Goal: Check status: Check status

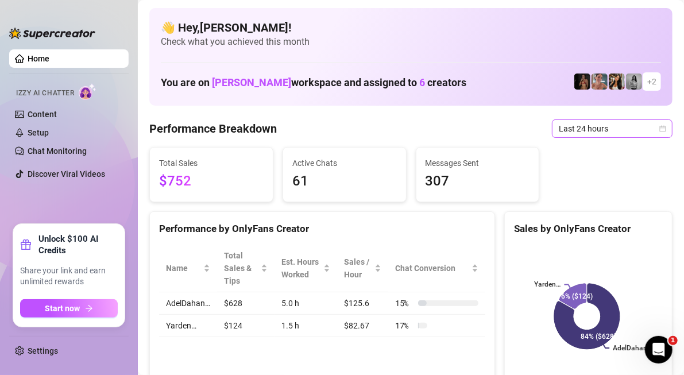
scroll to position [57, 0]
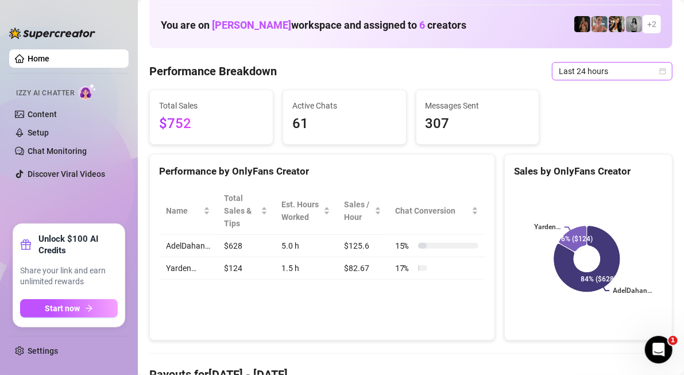
click at [559, 68] on span "Last 24 hours" at bounding box center [612, 71] width 107 height 17
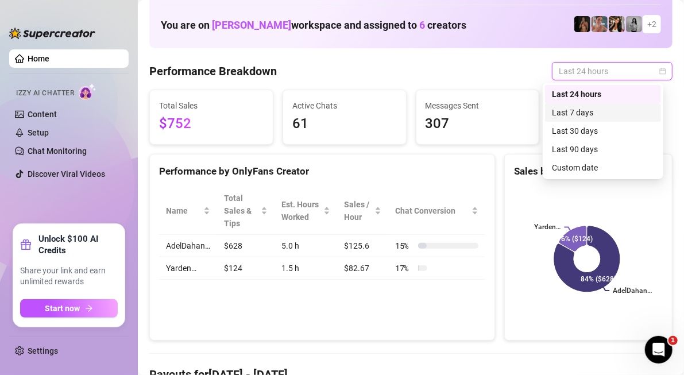
click at [572, 117] on div "Last 7 days" at bounding box center [603, 112] width 102 height 13
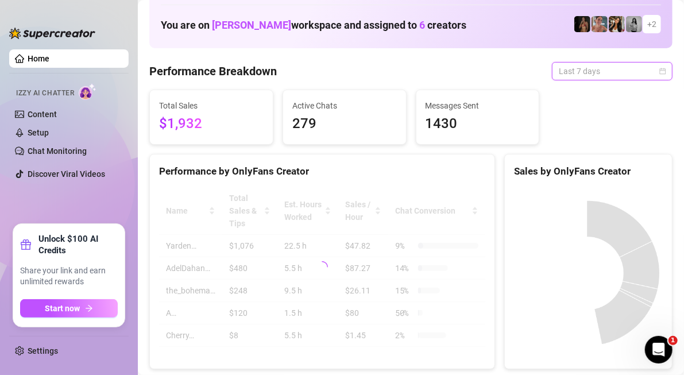
click at [587, 73] on span "Last 7 days" at bounding box center [612, 71] width 107 height 17
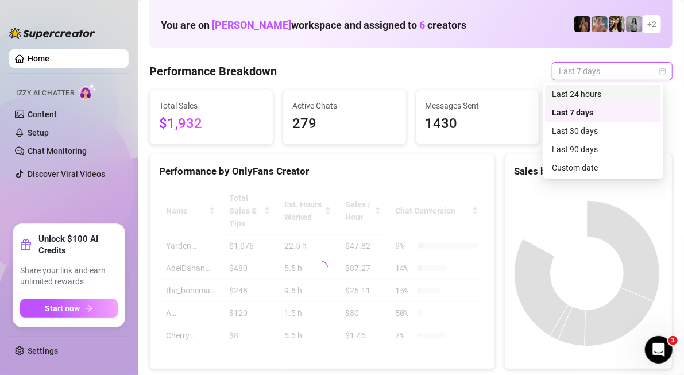
click at [589, 96] on div "Last 24 hours" at bounding box center [603, 94] width 102 height 13
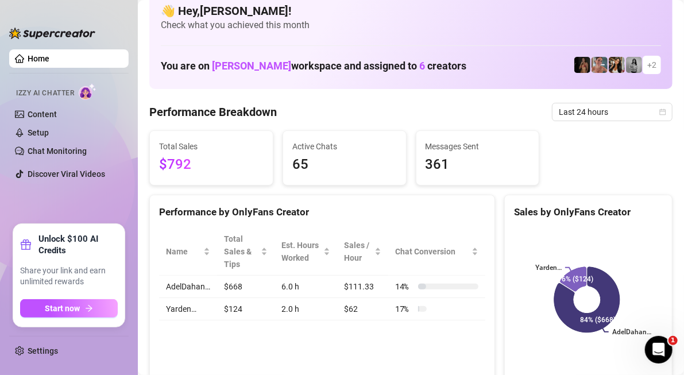
scroll to position [0, 0]
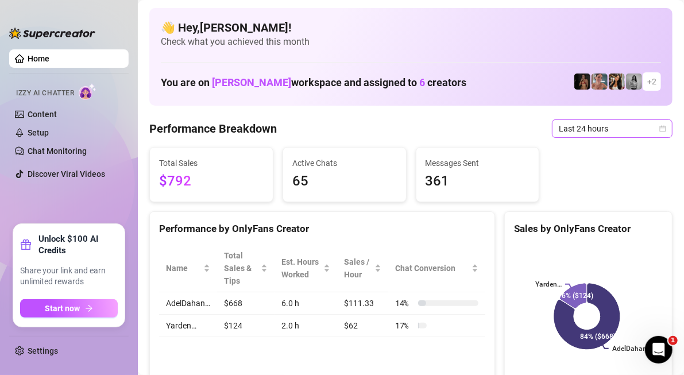
click at [646, 131] on span "Last 24 hours" at bounding box center [612, 128] width 107 height 17
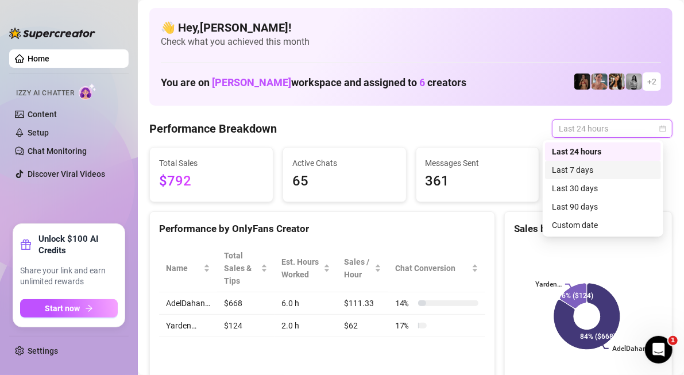
click at [622, 169] on div "Last 7 days" at bounding box center [603, 170] width 102 height 13
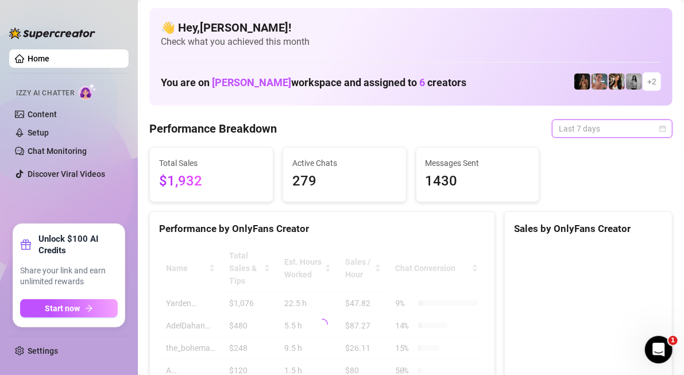
click at [631, 131] on span "Last 7 days" at bounding box center [612, 128] width 107 height 17
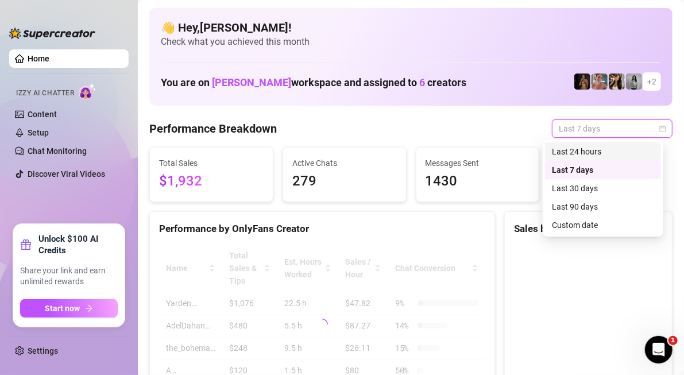
click at [626, 148] on div "Last 24 hours" at bounding box center [603, 151] width 102 height 13
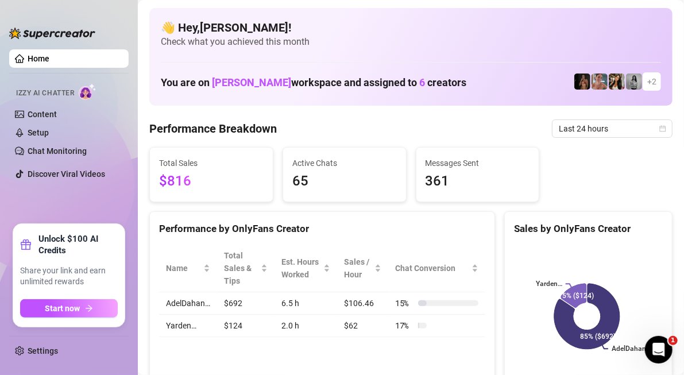
drag, startPoint x: 571, startPoint y: 133, endPoint x: 574, endPoint y: 140, distance: 7.3
click at [572, 133] on span "Last 24 hours" at bounding box center [612, 128] width 107 height 17
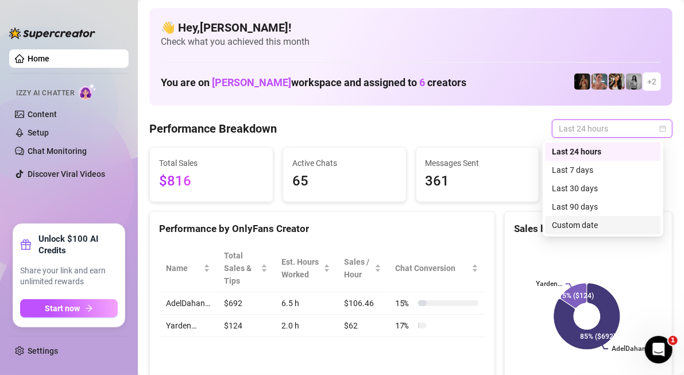
click at [578, 222] on div "Custom date" at bounding box center [603, 225] width 102 height 13
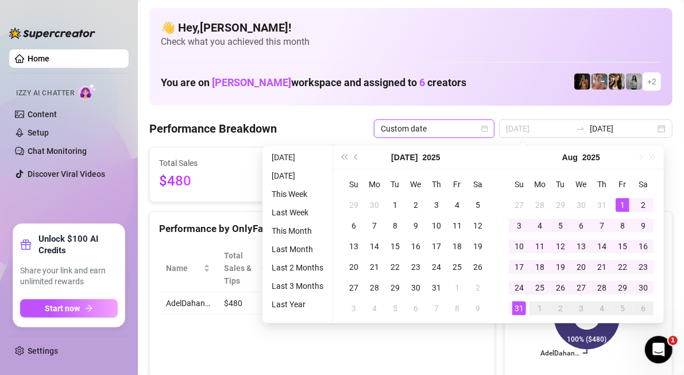
type input "[DATE]"
drag, startPoint x: 624, startPoint y: 207, endPoint x: 617, endPoint y: 208, distance: 7.1
click at [624, 207] on div "1" at bounding box center [622, 205] width 14 height 14
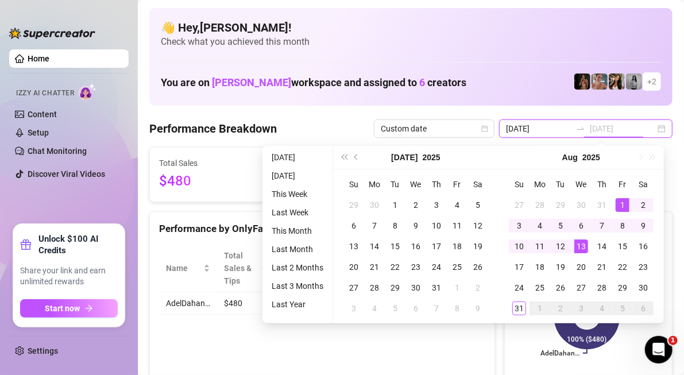
type input "[DATE]"
type input "2025-08-30"
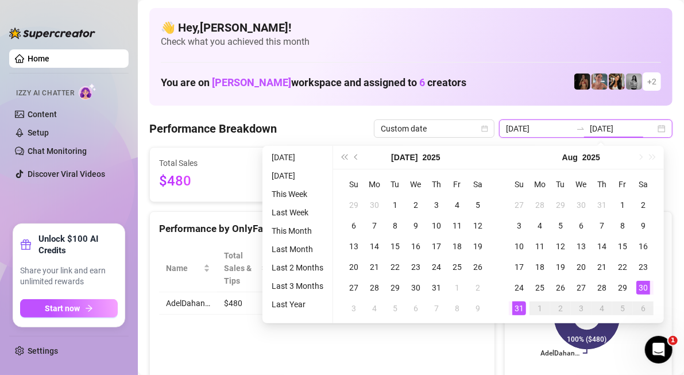
type input "[DATE]"
click at [521, 309] on div "31" at bounding box center [519, 308] width 14 height 14
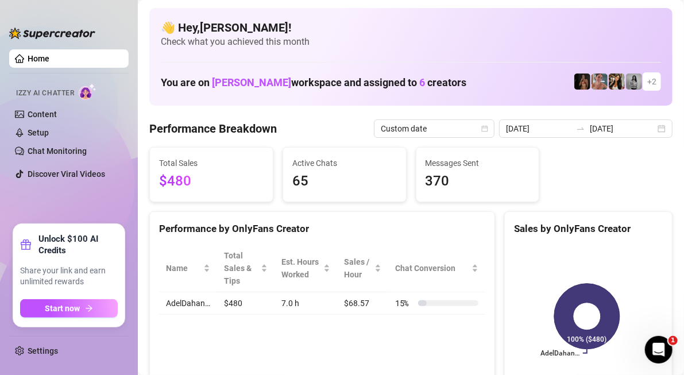
drag, startPoint x: 649, startPoint y: 135, endPoint x: 642, endPoint y: 154, distance: 19.6
click at [649, 135] on div "2025-08-30 2025-08-31" at bounding box center [585, 128] width 173 height 18
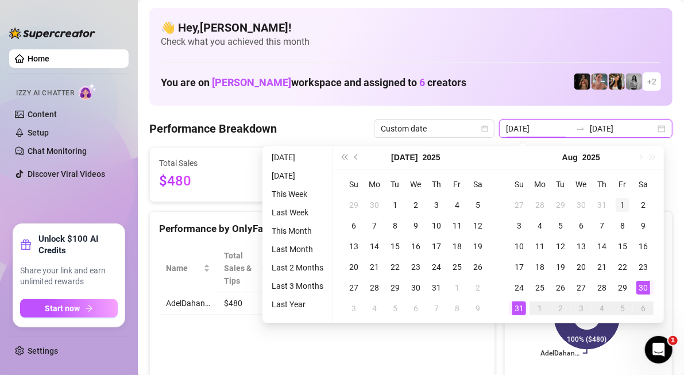
type input "[DATE]"
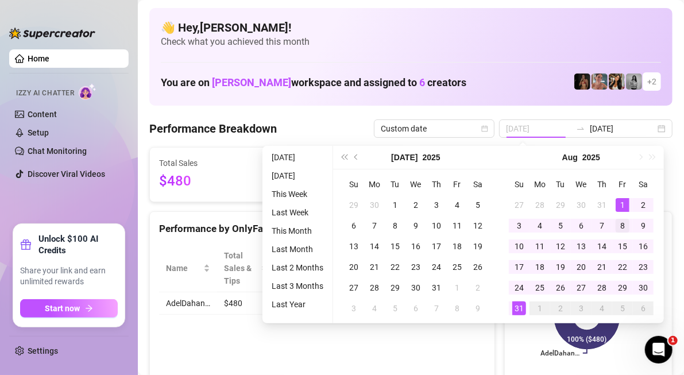
click at [621, 202] on div "1" at bounding box center [622, 205] width 14 height 14
type input "[DATE]"
click at [520, 311] on div "31" at bounding box center [519, 308] width 14 height 14
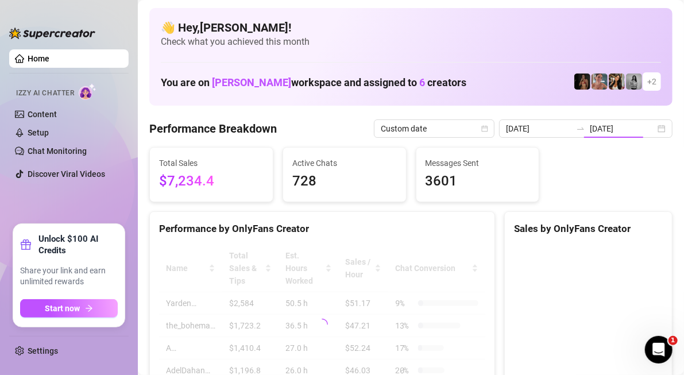
type input "[DATE]"
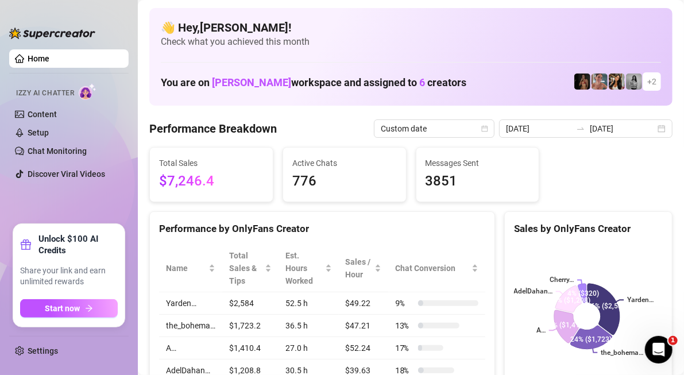
scroll to position [115, 0]
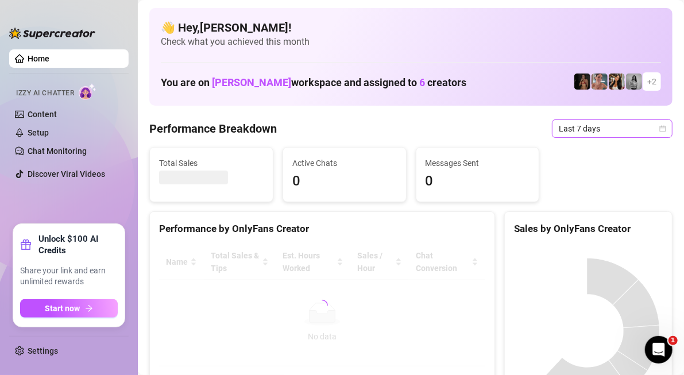
click at [563, 133] on span "Last 7 days" at bounding box center [612, 128] width 107 height 17
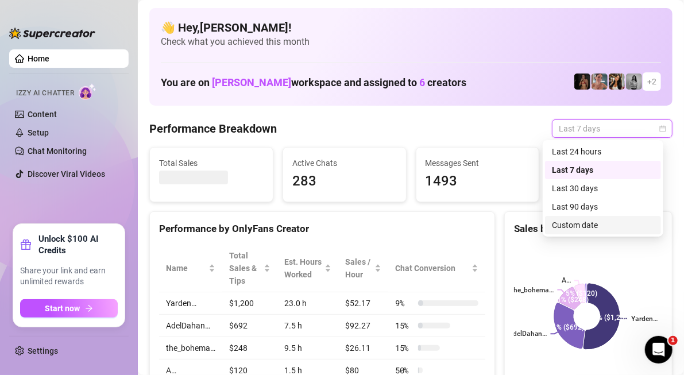
click at [600, 223] on div "Custom date" at bounding box center [603, 225] width 102 height 13
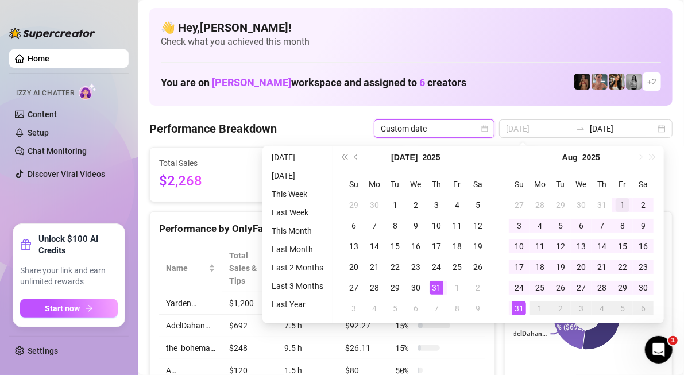
type input "[DATE]"
click at [627, 202] on div "1" at bounding box center [622, 205] width 14 height 14
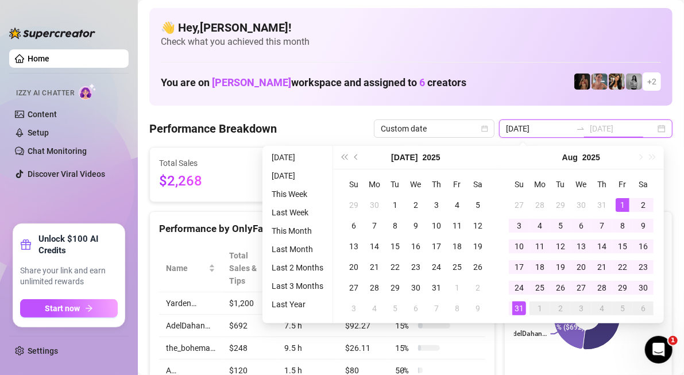
type input "[DATE]"
click at [520, 312] on div "31" at bounding box center [519, 308] width 14 height 14
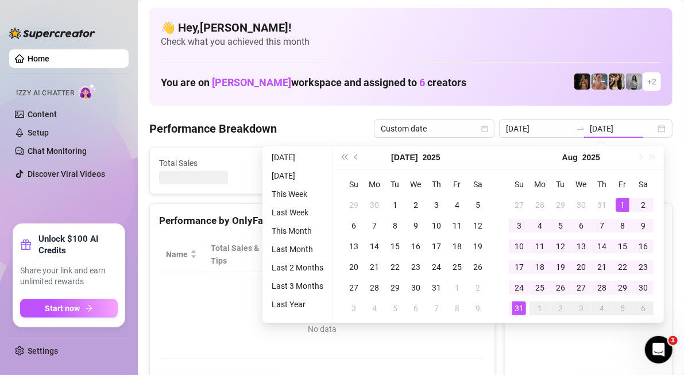
type input "[DATE]"
